Goal: Task Accomplishment & Management: Use online tool/utility

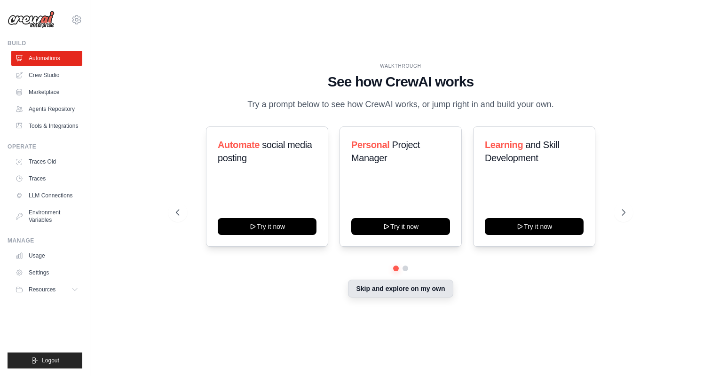
click at [387, 285] on button "Skip and explore on my own" at bounding box center [400, 289] width 105 height 18
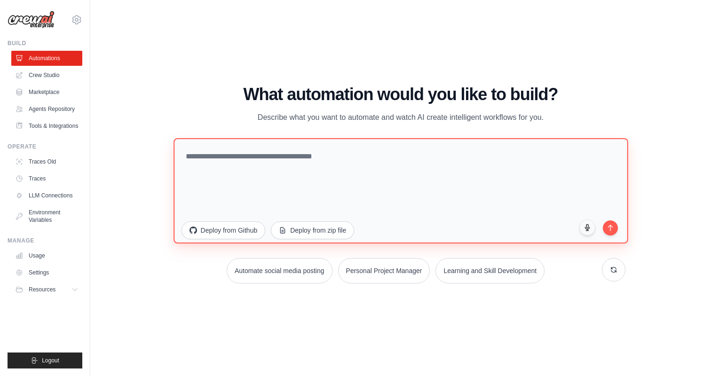
click at [264, 167] on textarea at bounding box center [401, 190] width 455 height 105
type textarea "**********"
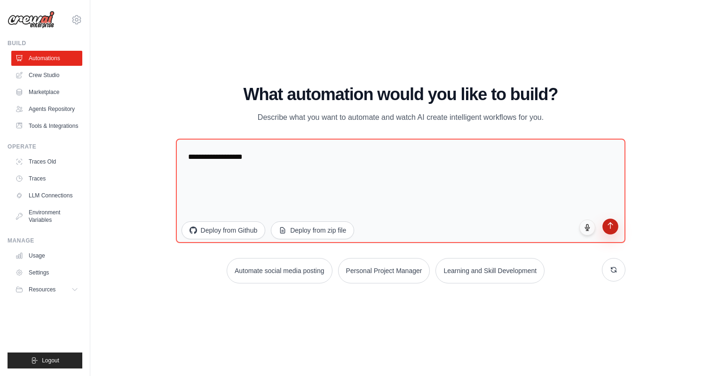
click at [614, 224] on icon "submit" at bounding box center [611, 226] width 8 height 8
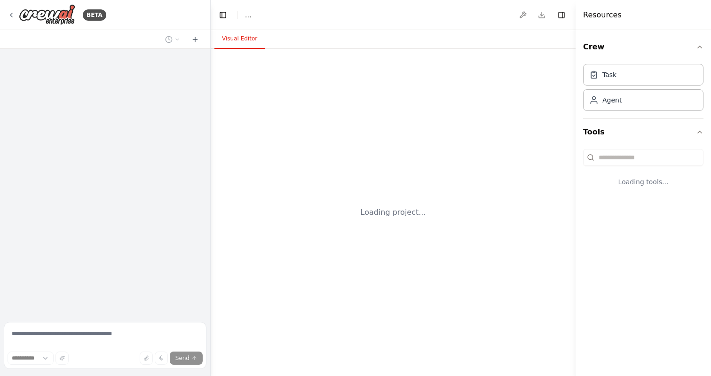
select select "****"
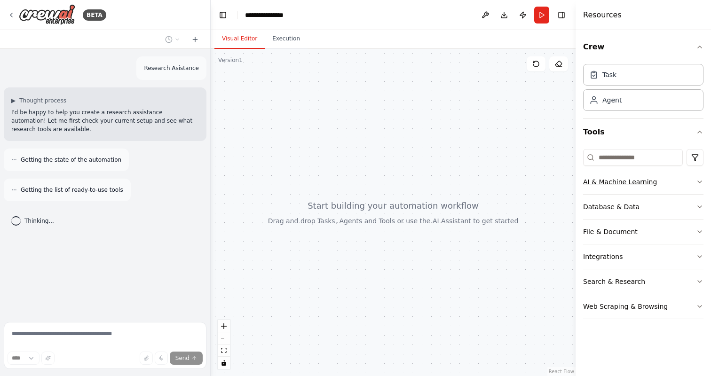
click at [660, 187] on button "AI & Machine Learning" at bounding box center [643, 182] width 120 height 24
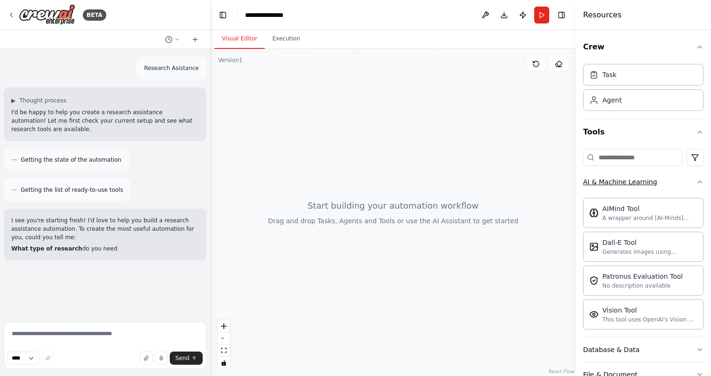
click at [661, 186] on button "AI & Machine Learning" at bounding box center [643, 182] width 120 height 24
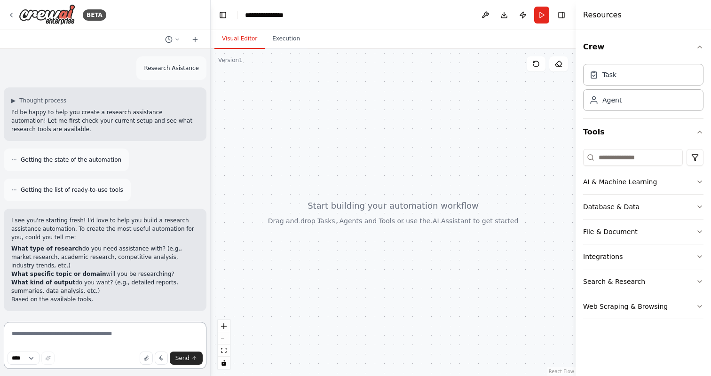
click at [129, 334] on textarea at bounding box center [105, 345] width 203 height 47
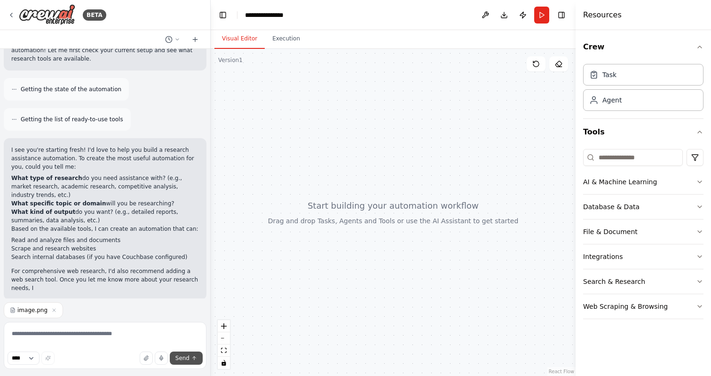
scroll to position [79, 0]
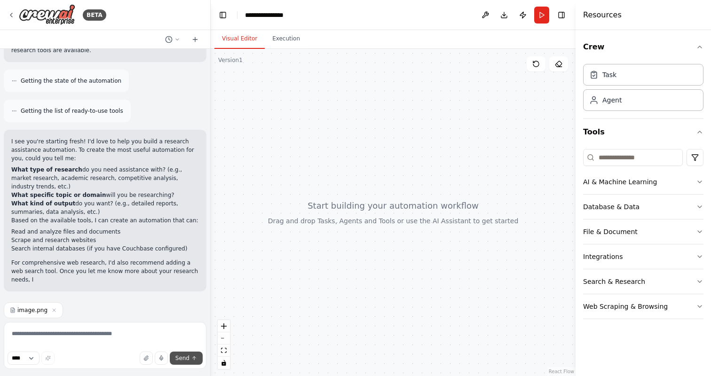
click at [187, 360] on span "Send" at bounding box center [183, 359] width 14 height 8
click at [87, 328] on textarea at bounding box center [105, 345] width 203 height 47
click at [55, 309] on div "image.png" at bounding box center [33, 311] width 59 height 16
click at [51, 309] on icon "button" at bounding box center [54, 311] width 6 height 6
click at [184, 357] on span "Send" at bounding box center [183, 359] width 14 height 8
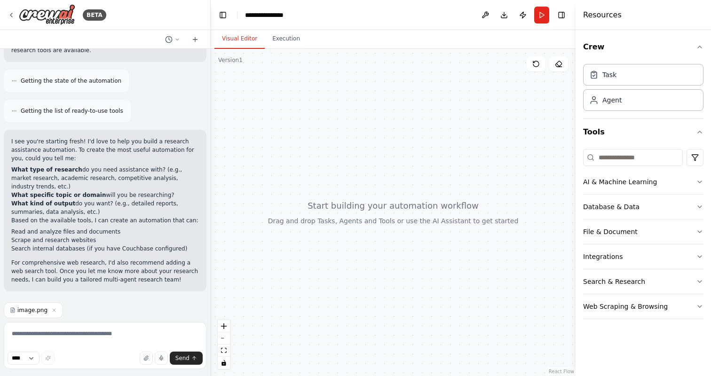
click at [19, 308] on span "image.png" at bounding box center [32, 311] width 30 height 8
click at [77, 328] on textarea at bounding box center [105, 345] width 203 height 47
click at [55, 313] on icon "button" at bounding box center [54, 311] width 6 height 6
click at [53, 310] on icon "button" at bounding box center [54, 310] width 3 height 3
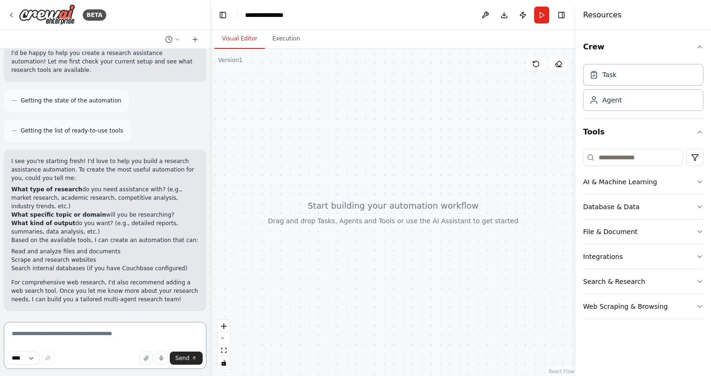
click at [75, 336] on textarea at bounding box center [105, 345] width 203 height 47
click at [34, 336] on textarea at bounding box center [105, 345] width 203 height 47
paste textarea "**********"
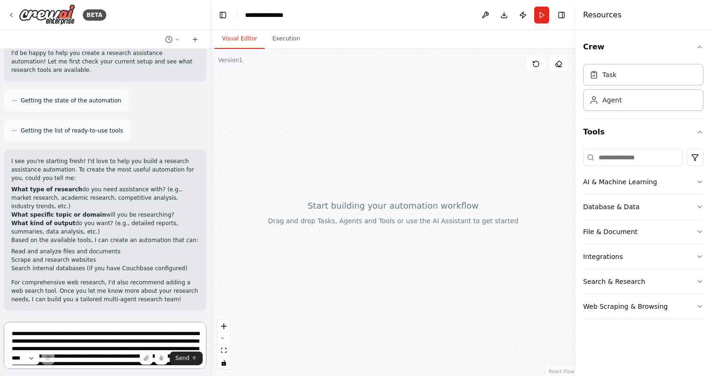
scroll to position [79, 0]
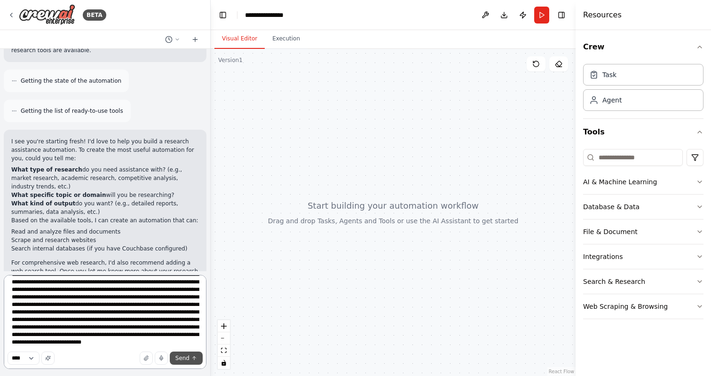
type textarea "**********"
click at [177, 365] on button "Send" at bounding box center [186, 358] width 33 height 13
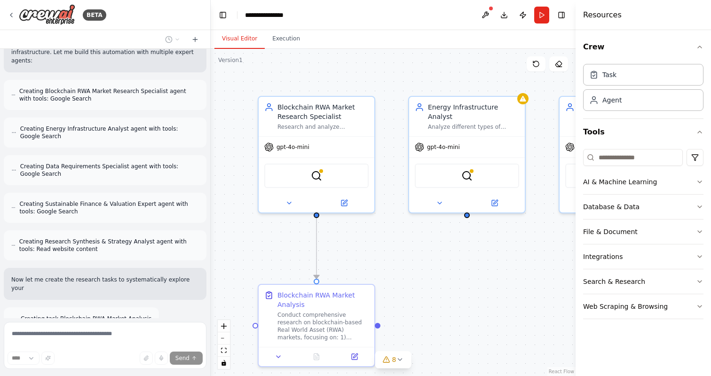
scroll to position [765, 0]
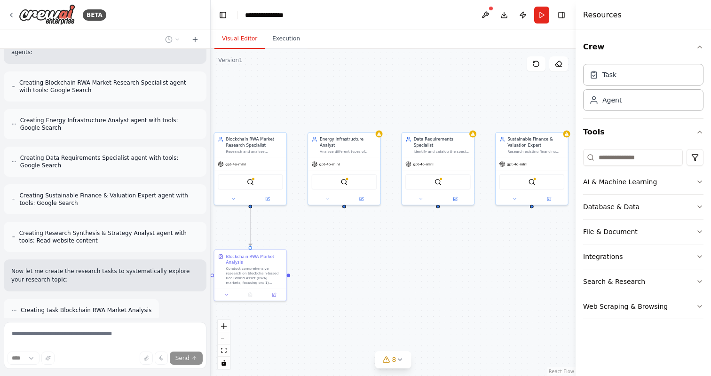
drag, startPoint x: 439, startPoint y: 253, endPoint x: 330, endPoint y: 239, distance: 110.1
click at [330, 239] on div ".deletable-edge-delete-btn { width: 20px; height: 20px; border: 0px solid #ffff…" at bounding box center [393, 213] width 365 height 328
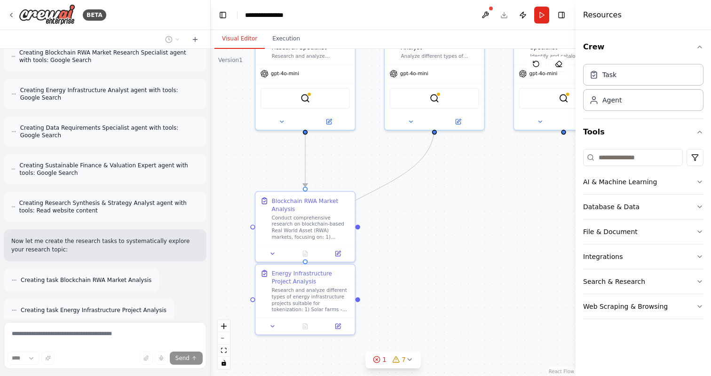
drag, startPoint x: 331, startPoint y: 259, endPoint x: 399, endPoint y: 204, distance: 87.7
click at [400, 204] on div ".deletable-edge-delete-btn { width: 20px; height: 20px; border: 0px solid #ffff…" at bounding box center [393, 213] width 365 height 328
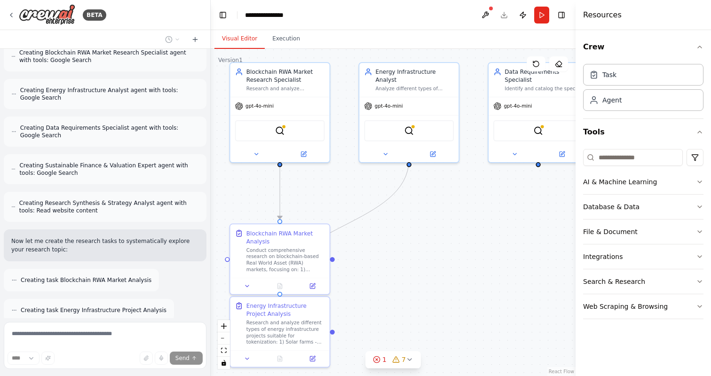
drag, startPoint x: 400, startPoint y: 205, endPoint x: 374, endPoint y: 236, distance: 40.7
click at [374, 236] on div ".deletable-edge-delete-btn { width: 20px; height: 20px; border: 0px solid #ffff…" at bounding box center [393, 213] width 365 height 328
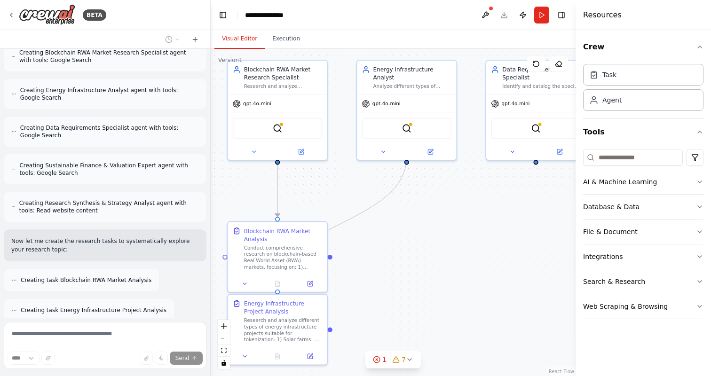
scroll to position [825, 0]
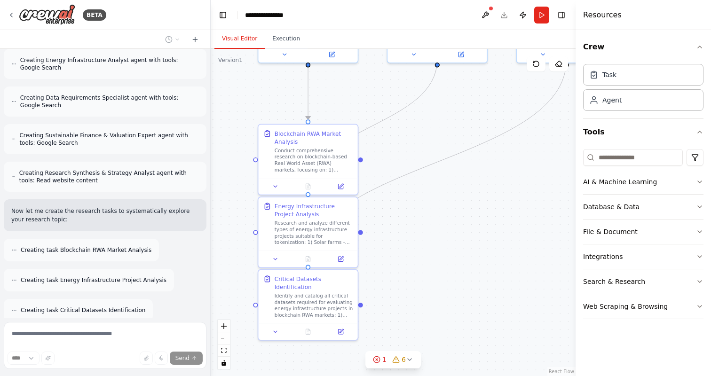
drag, startPoint x: 441, startPoint y: 308, endPoint x: 469, endPoint y: 208, distance: 103.2
click at [470, 209] on div ".deletable-edge-delete-btn { width: 20px; height: 20px; border: 0px solid #ffff…" at bounding box center [393, 213] width 365 height 328
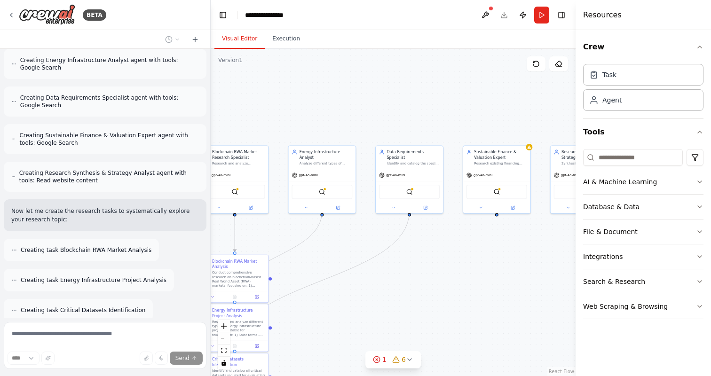
drag, startPoint x: 469, startPoint y: 208, endPoint x: 341, endPoint y: 310, distance: 163.1
click at [341, 310] on div ".deletable-edge-delete-btn { width: 20px; height: 20px; border: 0px solid #ffff…" at bounding box center [393, 213] width 365 height 328
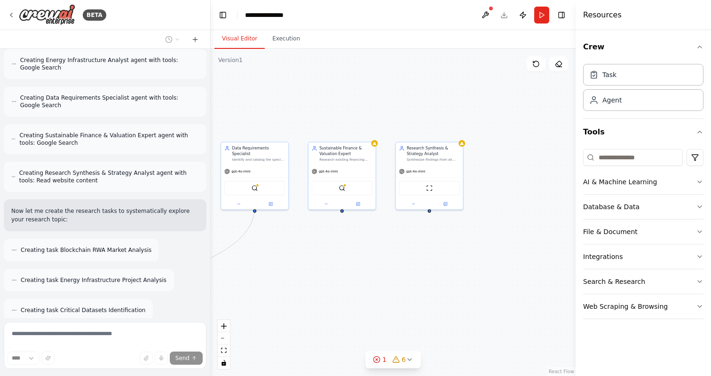
drag, startPoint x: 473, startPoint y: 241, endPoint x: 322, endPoint y: 240, distance: 151.5
click at [322, 240] on div ".deletable-edge-delete-btn { width: 20px; height: 20px; border: 0px solid #ffff…" at bounding box center [393, 213] width 365 height 328
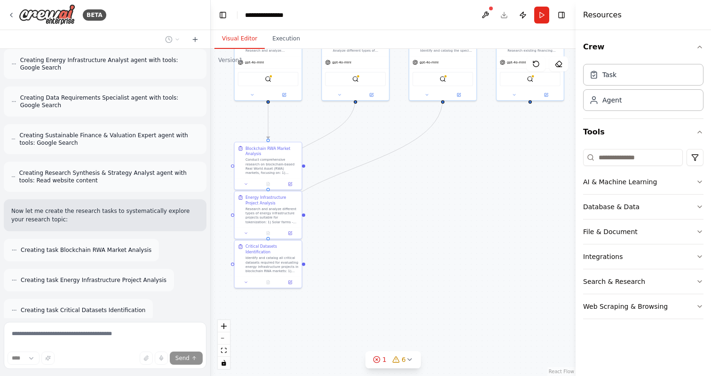
drag, startPoint x: 323, startPoint y: 240, endPoint x: 504, endPoint y: 159, distance: 198.4
click at [505, 159] on div ".deletable-edge-delete-btn { width: 20px; height: 20px; border: 0px solid #ffff…" at bounding box center [393, 213] width 365 height 328
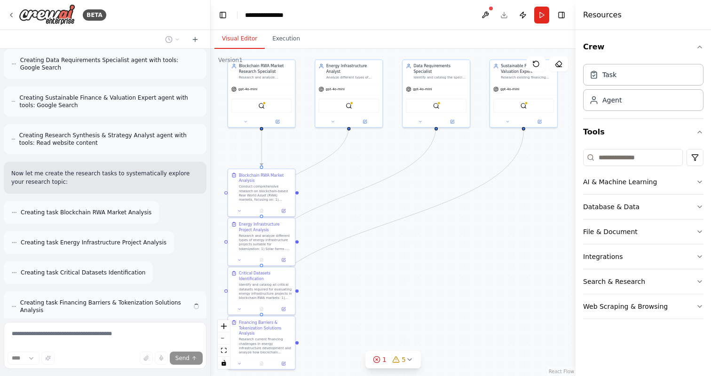
scroll to position [855, 0]
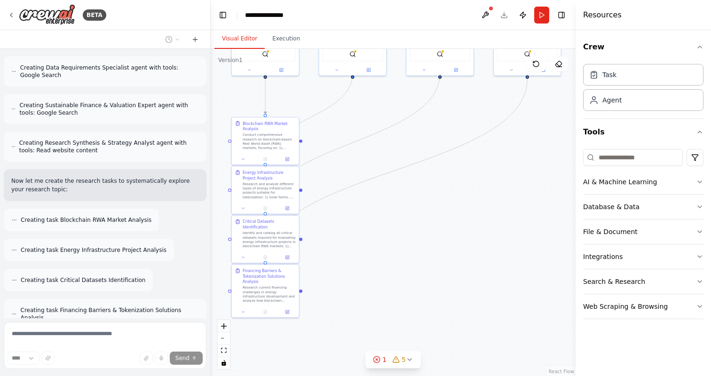
drag, startPoint x: 476, startPoint y: 225, endPoint x: 481, endPoint y: 168, distance: 57.2
click at [481, 168] on div ".deletable-edge-delete-btn { width: 20px; height: 20px; border: 0px solid #ffff…" at bounding box center [393, 213] width 365 height 328
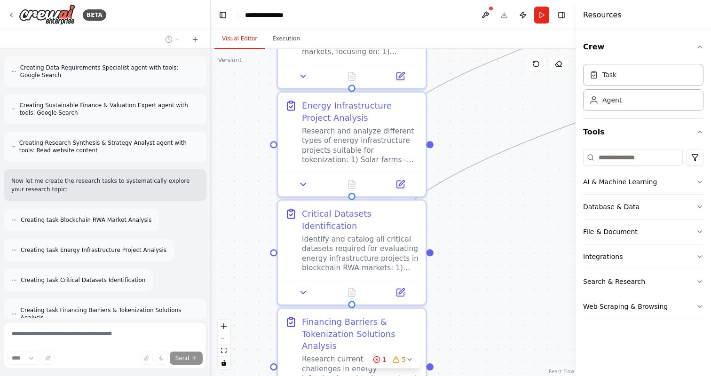
drag, startPoint x: 319, startPoint y: 217, endPoint x: 466, endPoint y: 216, distance: 147.3
click at [466, 216] on div ".deletable-edge-delete-btn { width: 20px; height: 20px; border: 0px solid #ffff…" at bounding box center [393, 213] width 365 height 328
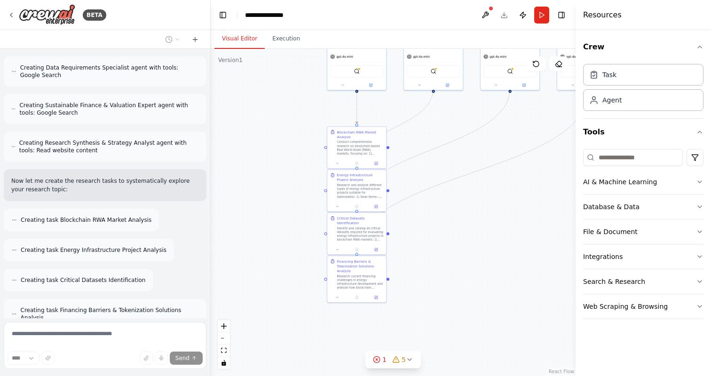
drag, startPoint x: 485, startPoint y: 258, endPoint x: 389, endPoint y: 246, distance: 96.7
click at [390, 247] on div ".deletable-edge-delete-btn { width: 20px; height: 20px; border: 0px solid #ffff…" at bounding box center [393, 213] width 365 height 328
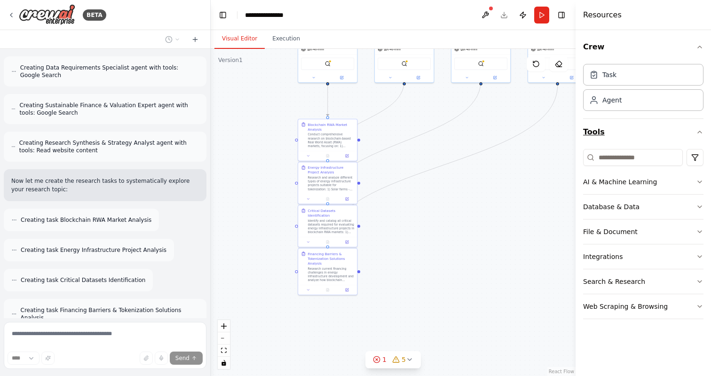
scroll to position [886, 0]
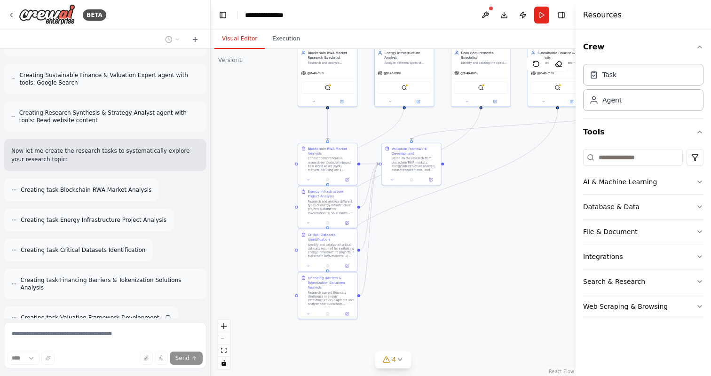
drag, startPoint x: 500, startPoint y: 286, endPoint x: 503, endPoint y: 333, distance: 47.1
click at [503, 331] on div ".deletable-edge-delete-btn { width: 20px; height: 20px; border: 0px solid #ffff…" at bounding box center [393, 213] width 365 height 328
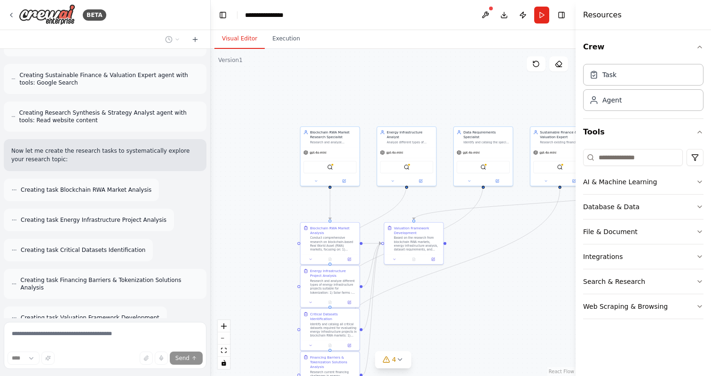
drag, startPoint x: 498, startPoint y: 249, endPoint x: 495, endPoint y: 319, distance: 69.7
click at [496, 319] on div ".deletable-edge-delete-btn { width: 20px; height: 20px; border: 0px solid #ffff…" at bounding box center [393, 213] width 365 height 328
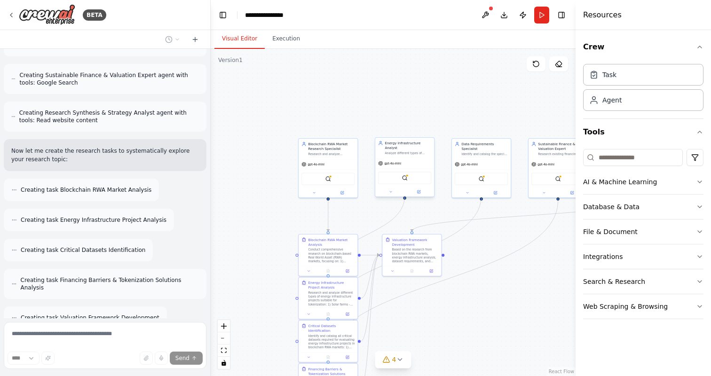
scroll to position [916, 0]
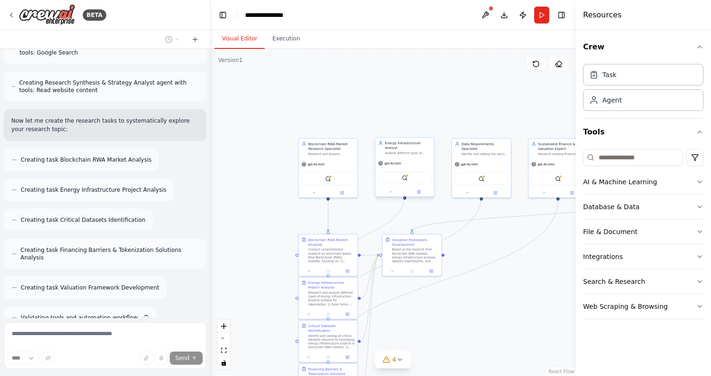
click at [412, 159] on div "gpt-4o-mini" at bounding box center [404, 163] width 59 height 10
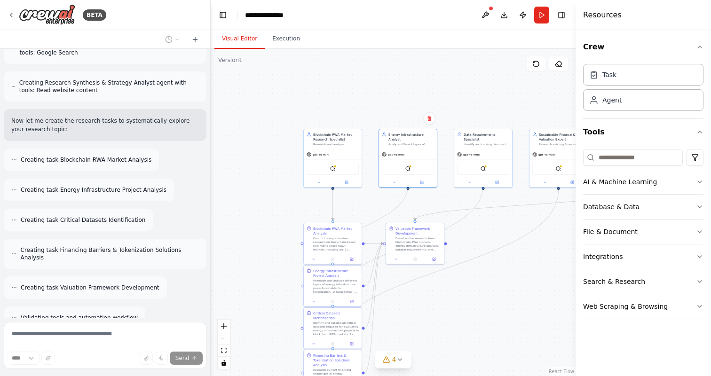
scroll to position [953, 0]
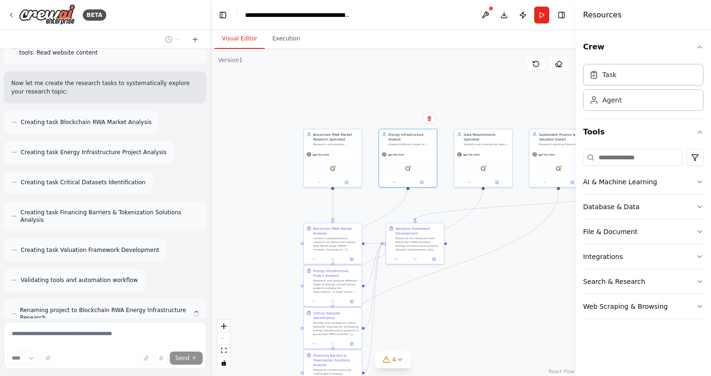
click at [486, 100] on div ".deletable-edge-delete-btn { width: 20px; height: 20px; border: 0px solid #ffff…" at bounding box center [393, 213] width 365 height 328
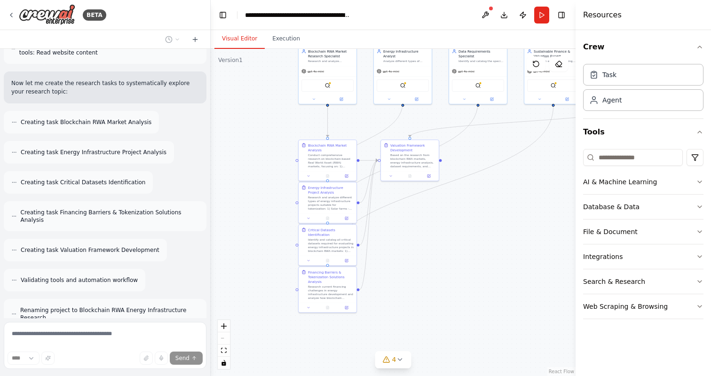
drag, startPoint x: 476, startPoint y: 282, endPoint x: 467, endPoint y: 197, distance: 85.2
click at [467, 197] on div ".deletable-edge-delete-btn { width: 20px; height: 20px; border: 0px solid #ffff…" at bounding box center [393, 213] width 365 height 328
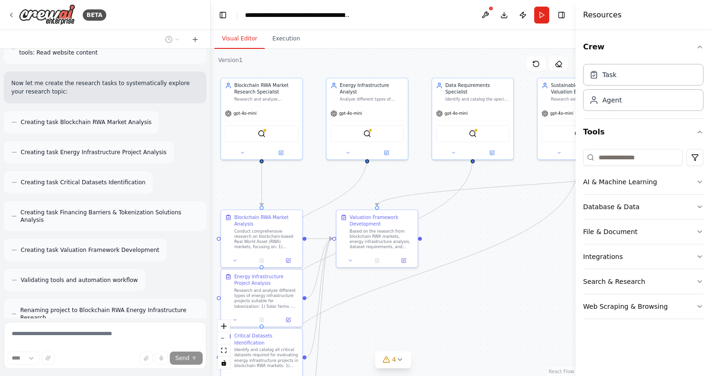
drag, startPoint x: 467, startPoint y: 197, endPoint x: 460, endPoint y: 292, distance: 94.8
click at [461, 292] on div ".deletable-edge-delete-btn { width: 20px; height: 20px; border: 0px solid #ffff…" at bounding box center [393, 213] width 365 height 328
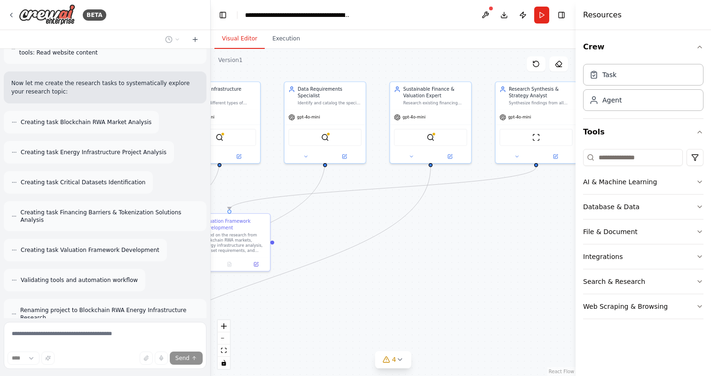
drag, startPoint x: 480, startPoint y: 293, endPoint x: 322, endPoint y: 295, distance: 158.1
click at [323, 295] on div ".deletable-edge-delete-btn { width: 20px; height: 20px; border: 0px solid #ffff…" at bounding box center [393, 213] width 365 height 328
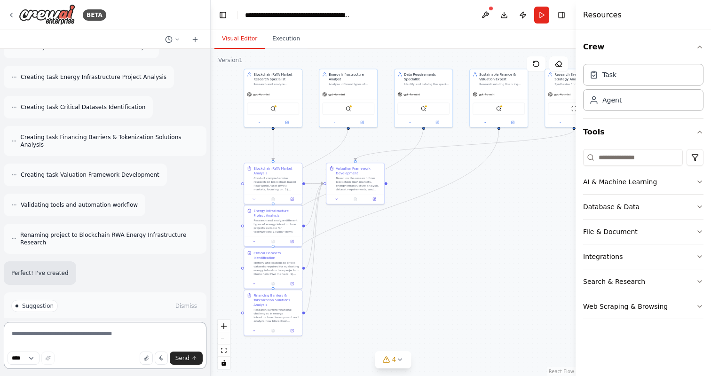
drag, startPoint x: 322, startPoint y: 295, endPoint x: 427, endPoint y: 220, distance: 128.9
click at [428, 221] on div ".deletable-edge-delete-btn { width: 20px; height: 20px; border: 0px solid #ffff…" at bounding box center [393, 213] width 365 height 328
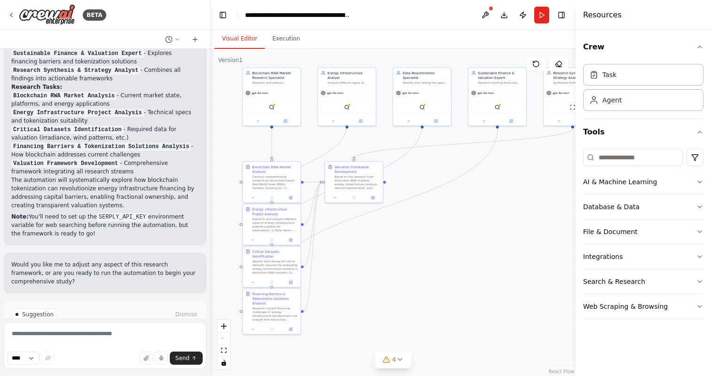
click at [132, 347] on button "Run Automation" at bounding box center [105, 354] width 188 height 15
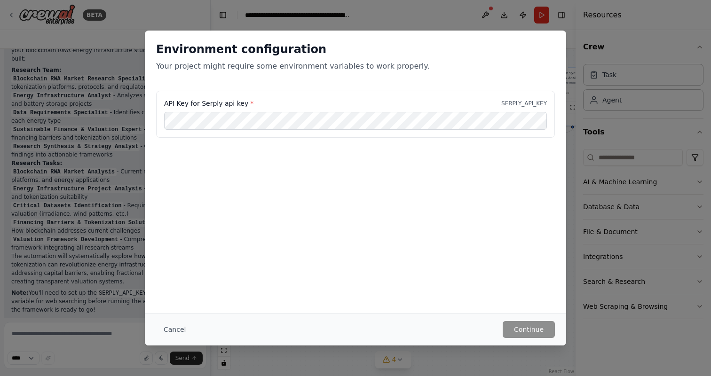
click at [54, 270] on div "Environment configuration Your project might require some environment variables…" at bounding box center [355, 188] width 711 height 376
click at [172, 327] on button "Cancel" at bounding box center [174, 329] width 37 height 17
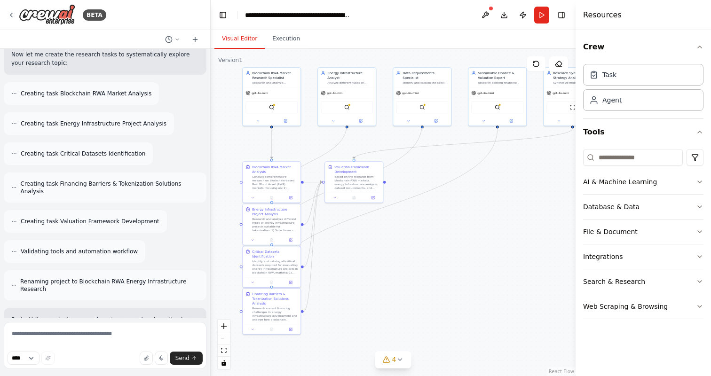
scroll to position [1024, 0]
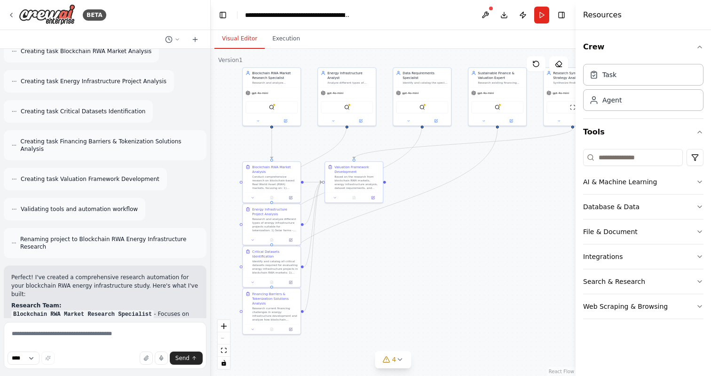
drag, startPoint x: 125, startPoint y: 254, endPoint x: 11, endPoint y: 228, distance: 116.9
copy div "Perfect! I've created a comprehensive research automation for your blockchain R…"
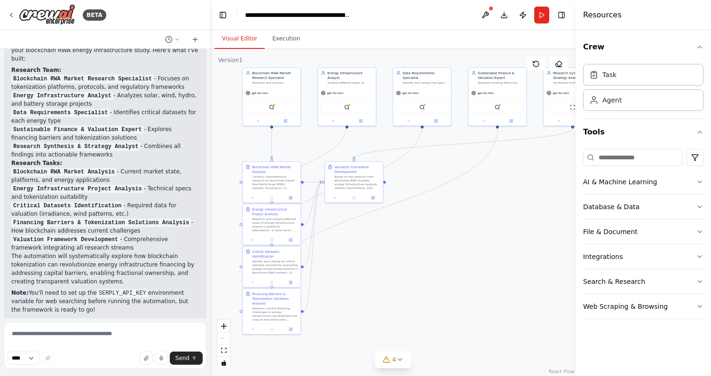
click at [142, 259] on div "Perfect! I've created a comprehensive research automation for your blockchain R…" at bounding box center [105, 176] width 203 height 292
